Goal: Task Accomplishment & Management: Use online tool/utility

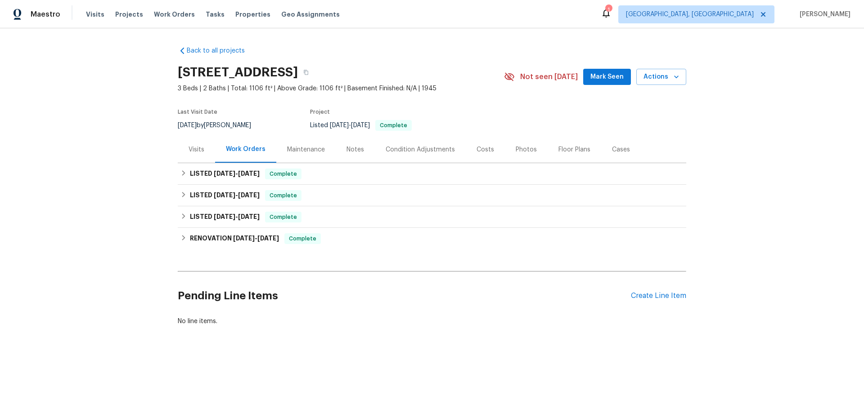
click at [193, 149] on div "Visits" at bounding box center [196, 149] width 16 height 9
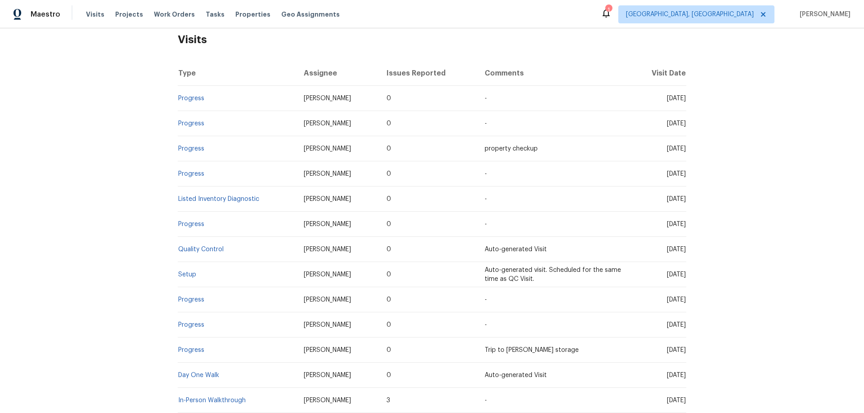
scroll to position [180, 0]
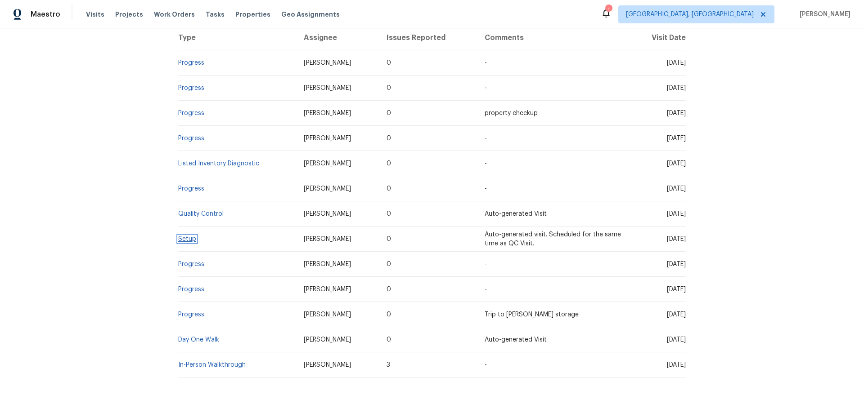
click at [186, 238] on link "Setup" at bounding box center [187, 239] width 18 height 6
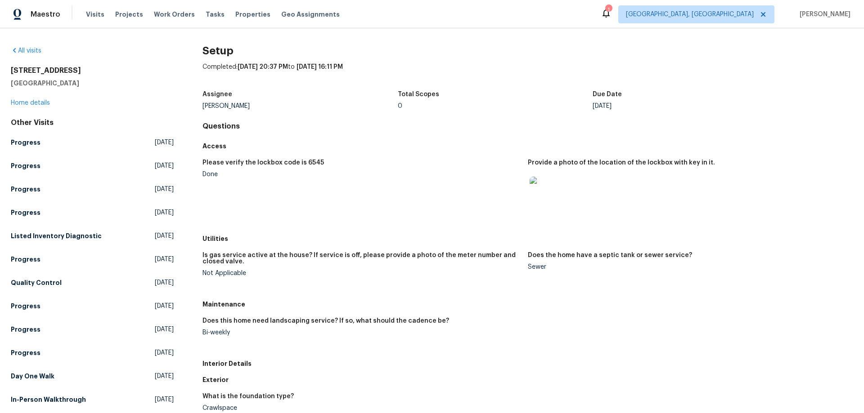
click at [542, 192] on img at bounding box center [543, 191] width 29 height 29
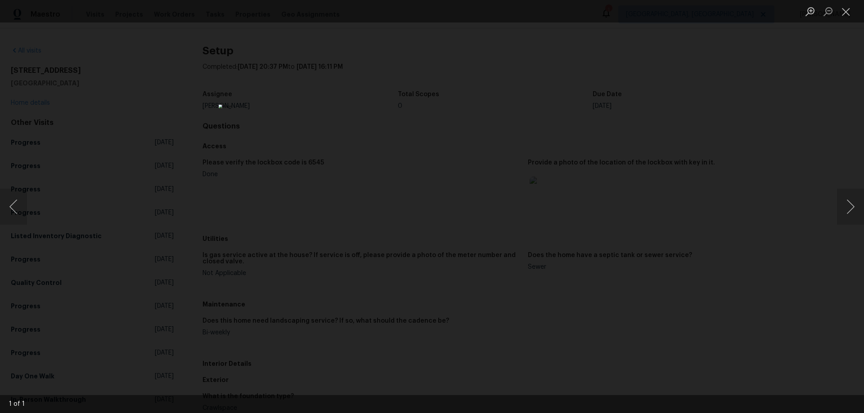
click at [622, 176] on div "Lightbox" at bounding box center [432, 206] width 864 height 413
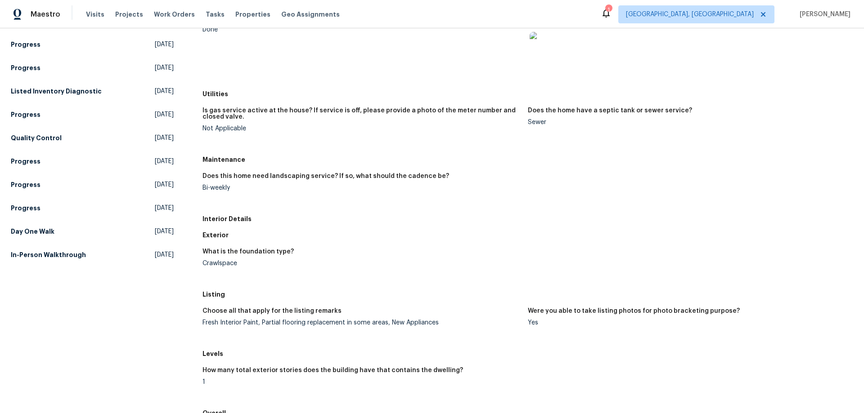
scroll to position [180, 0]
